Goal: Find specific page/section: Find specific page/section

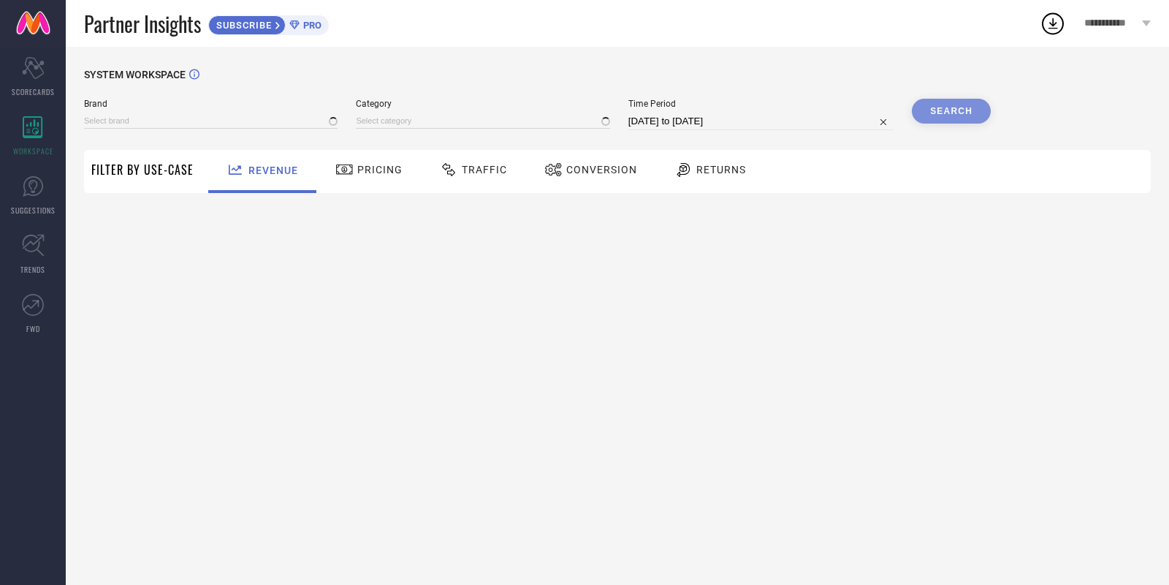
type input "[PERSON_NAME]"
type input "All"
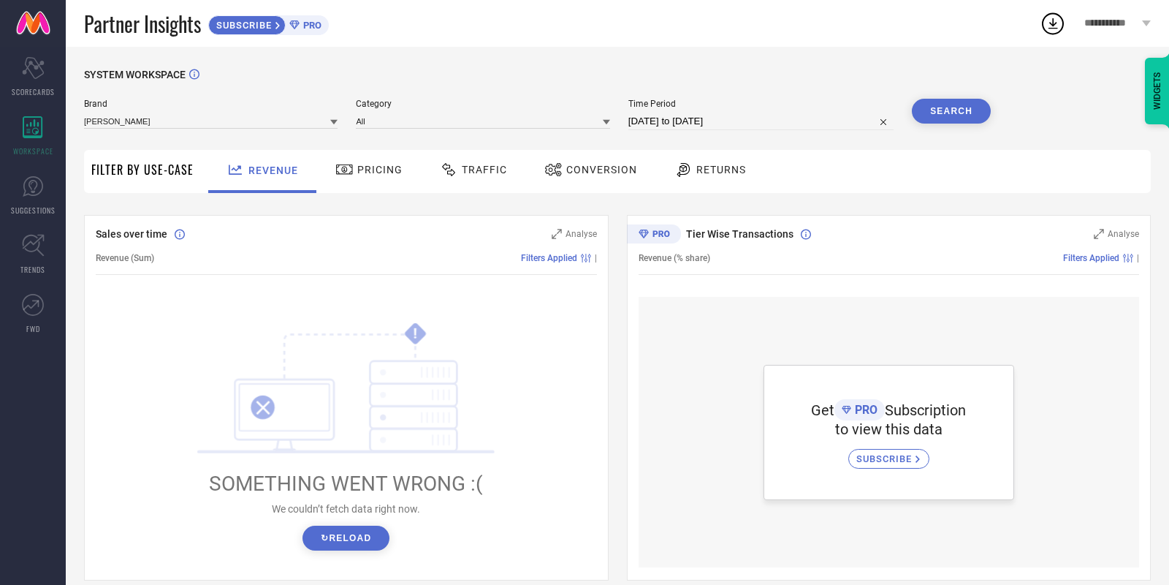
click at [1072, 22] on div "**********" at bounding box center [1117, 23] width 103 height 47
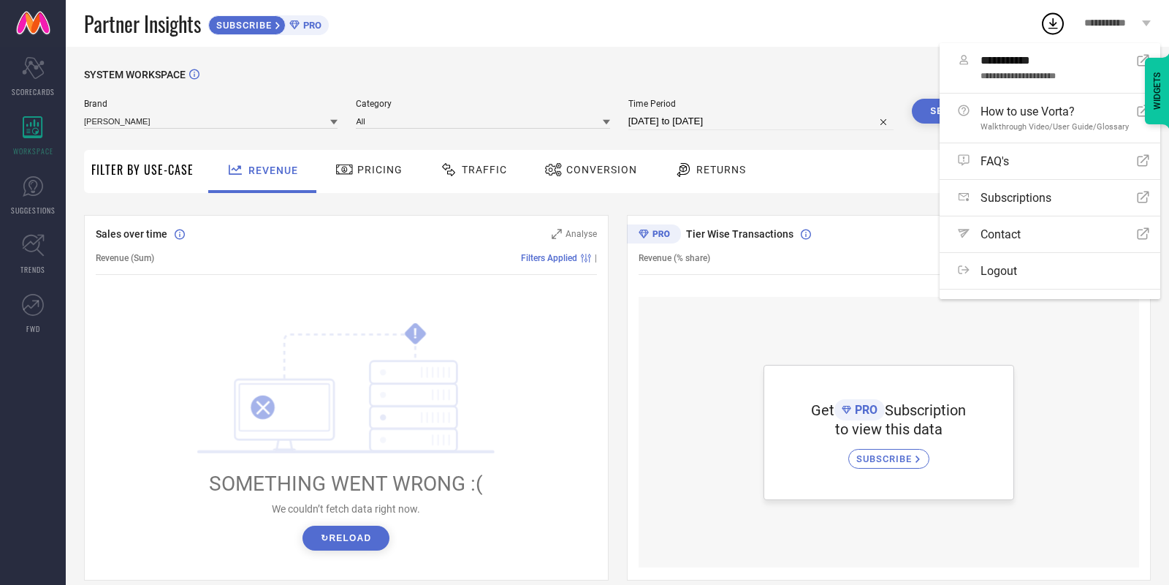
click at [1059, 28] on icon at bounding box center [1053, 23] width 26 height 26
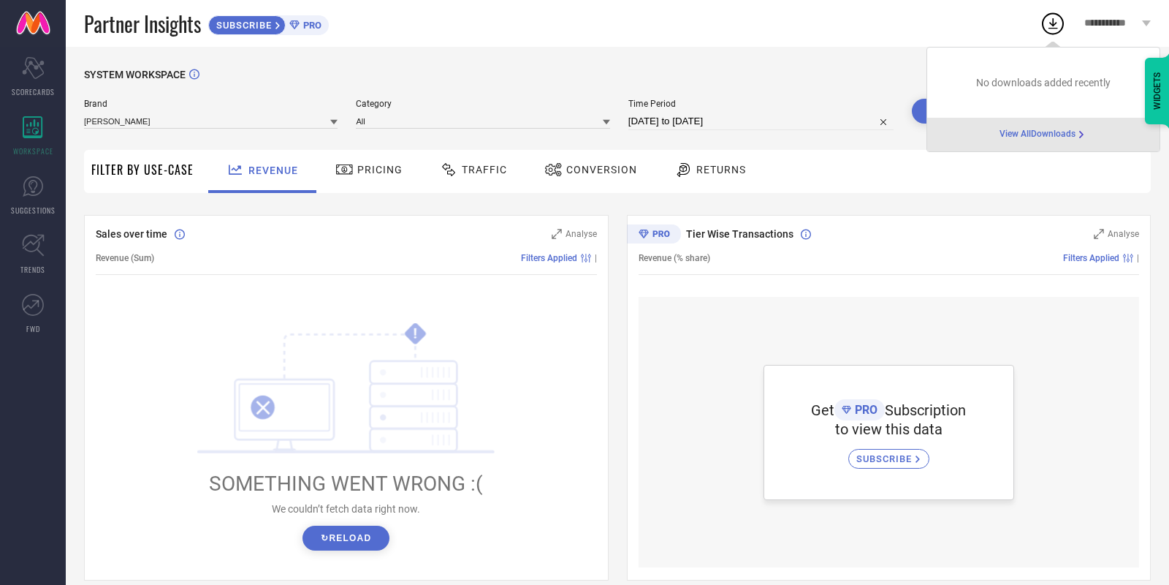
click at [896, 30] on div "Partner Insights SUBSCRIBE PRO" at bounding box center [562, 23] width 956 height 47
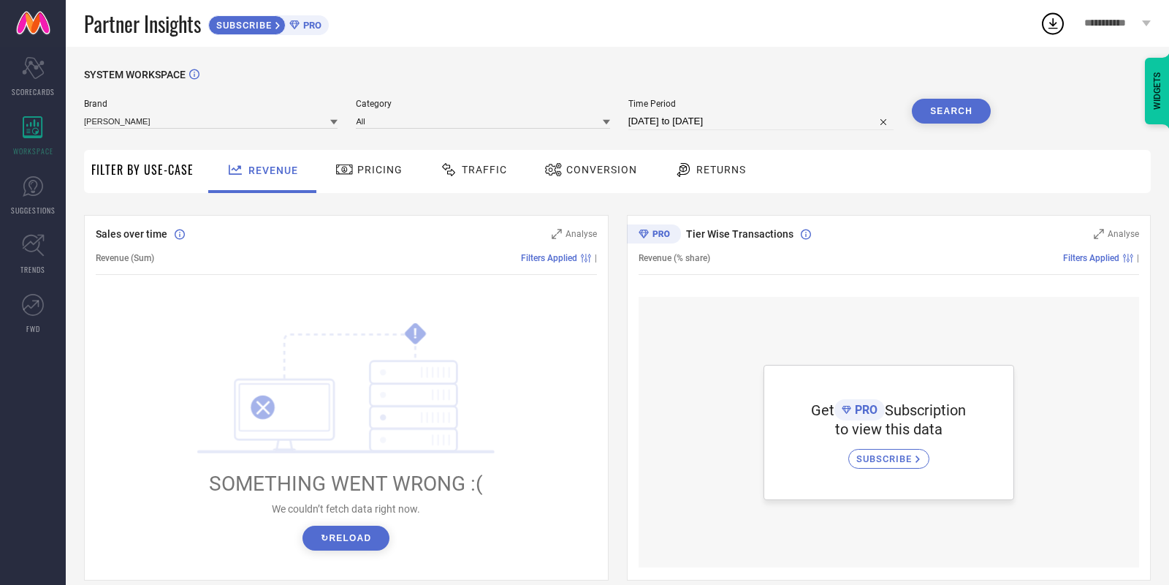
click at [1117, 42] on div "WIDGETS" at bounding box center [1136, 52] width 66 height 25
click at [267, 33] on div "SUBSCRIBE" at bounding box center [246, 25] width 77 height 20
